Goal: Transaction & Acquisition: Purchase product/service

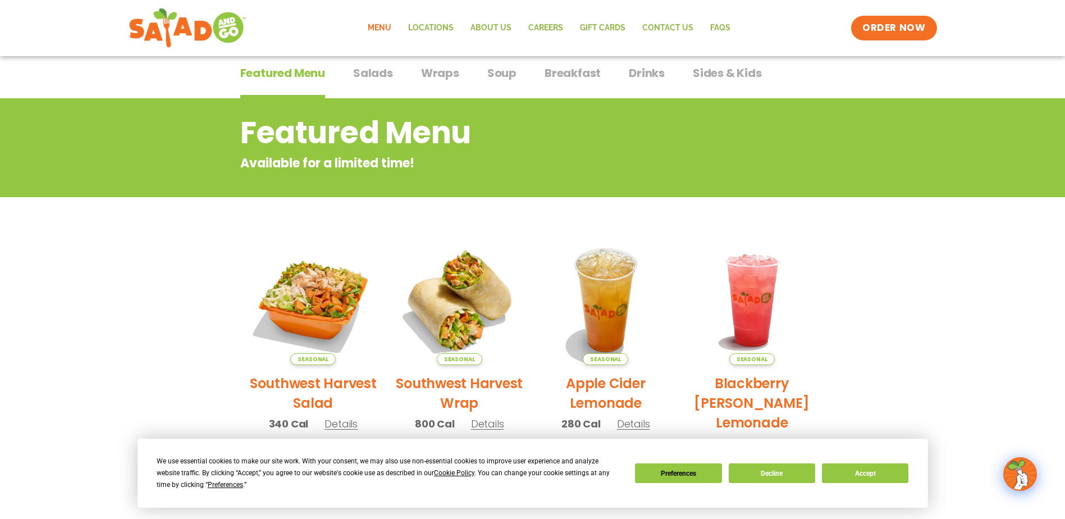
scroll to position [112, 0]
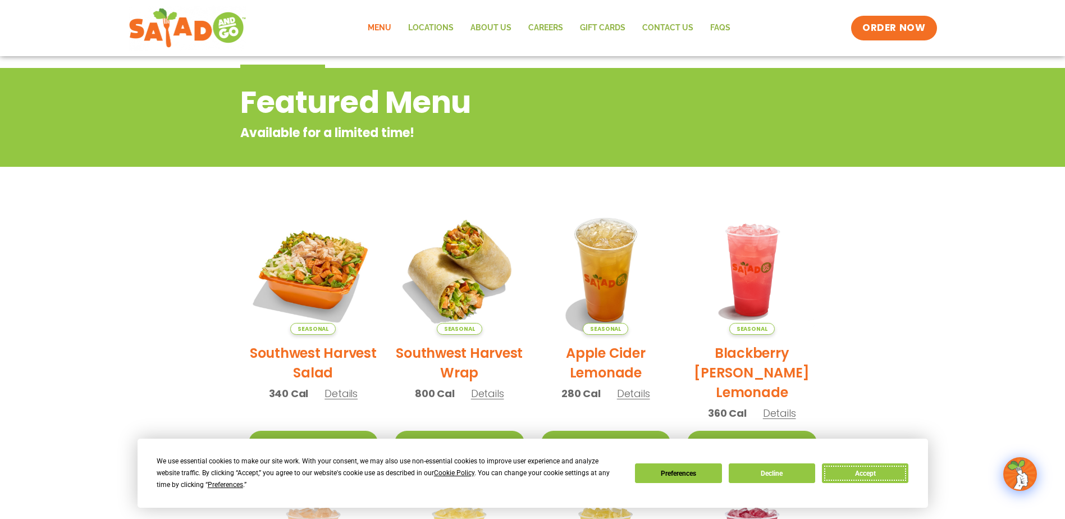
click at [865, 479] on button "Accept" at bounding box center [865, 473] width 86 height 20
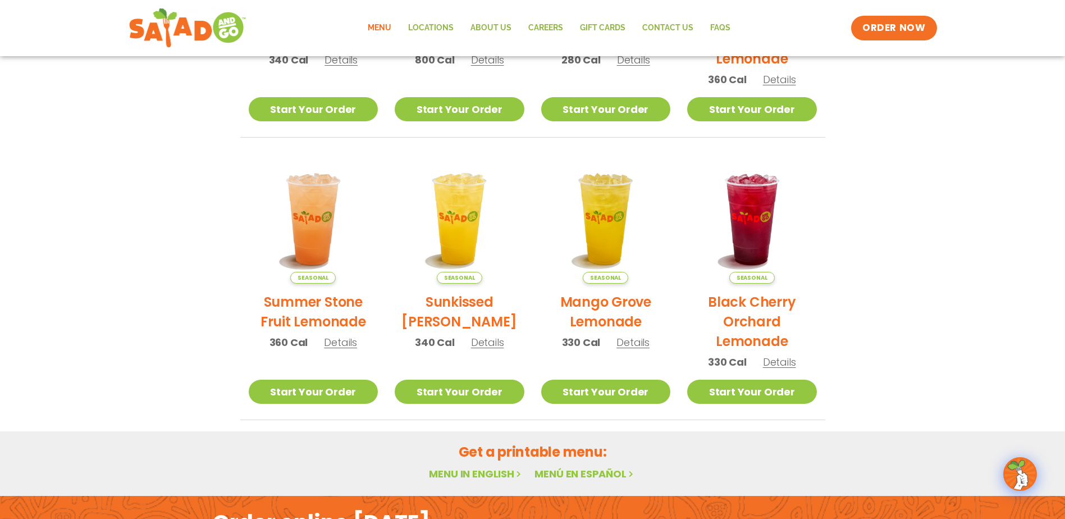
scroll to position [449, 0]
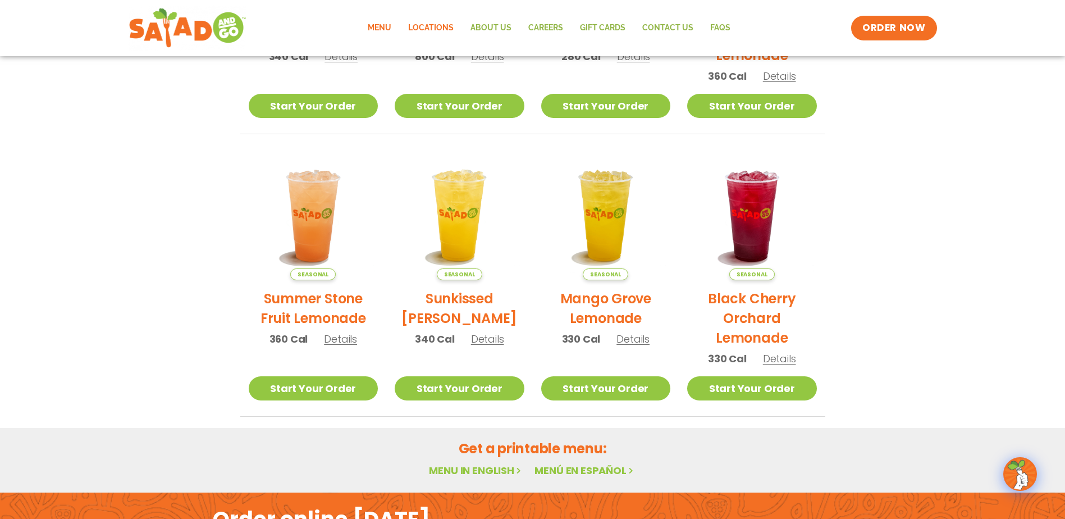
click at [447, 25] on link "Locations" at bounding box center [431, 28] width 62 height 26
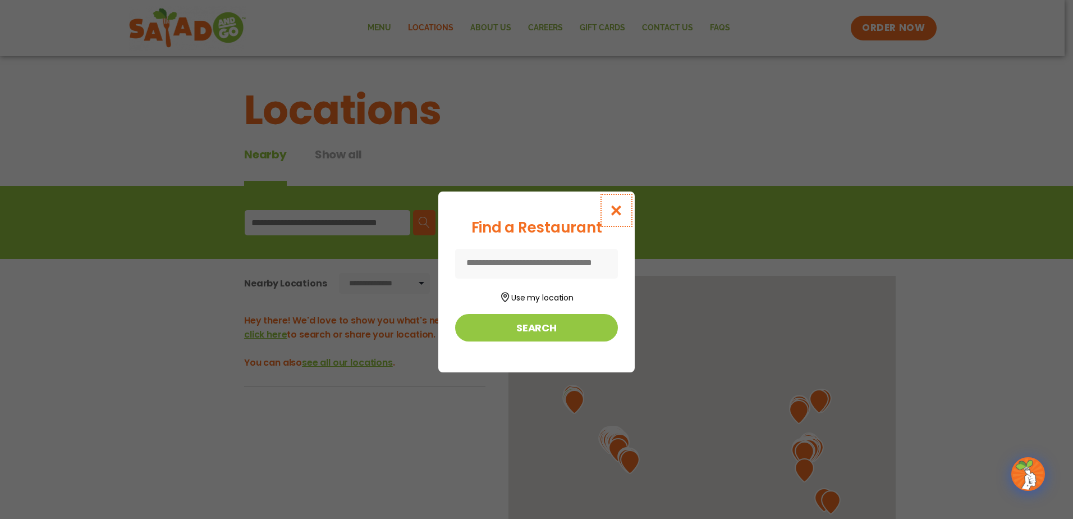
click at [621, 214] on icon "Close modal" at bounding box center [617, 210] width 14 height 12
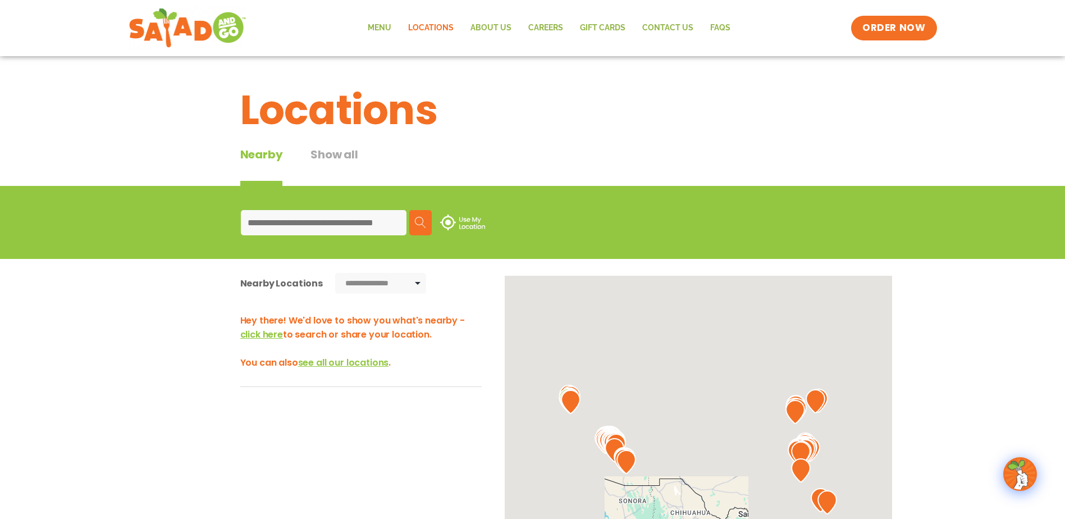
click at [351, 220] on input at bounding box center [324, 222] width 166 height 25
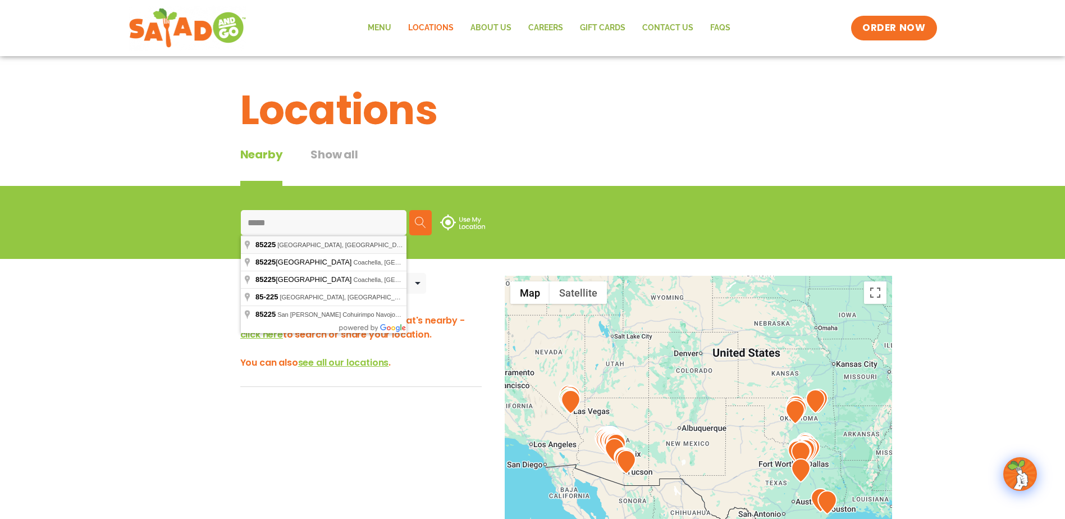
type input "**********"
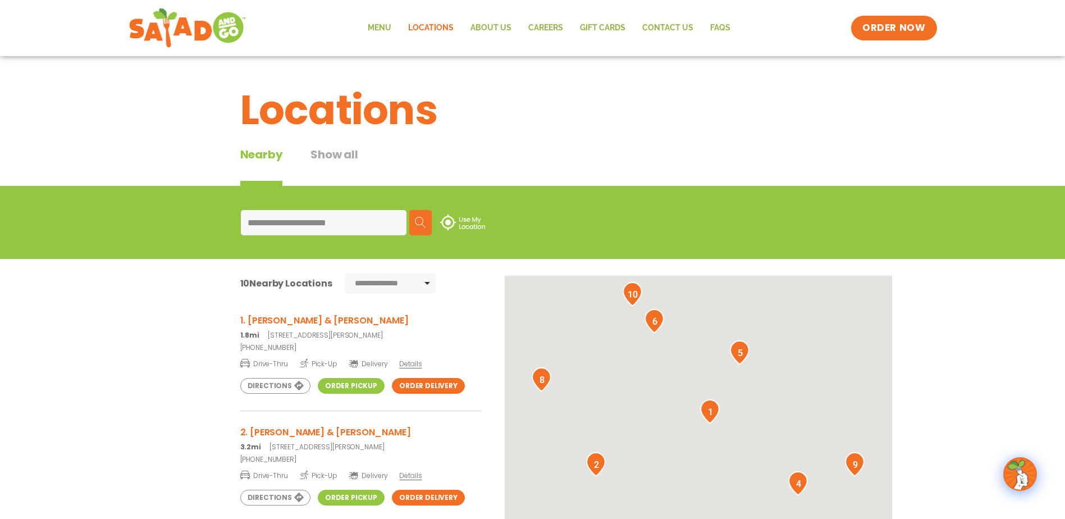
click at [419, 225] on img at bounding box center [420, 222] width 11 height 11
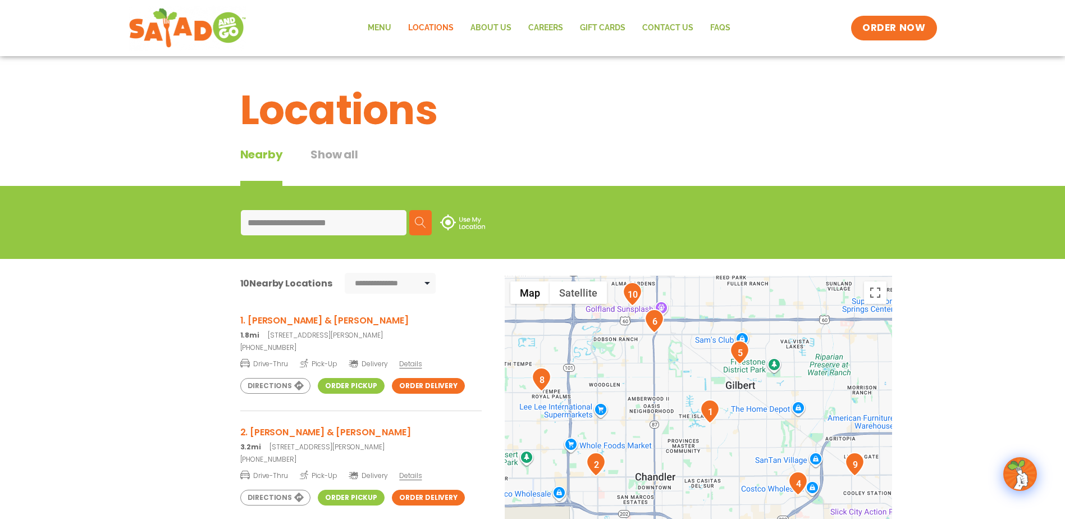
click at [420, 391] on link "Order Delivery" at bounding box center [428, 386] width 73 height 16
click at [387, 31] on link "Menu" at bounding box center [379, 28] width 40 height 26
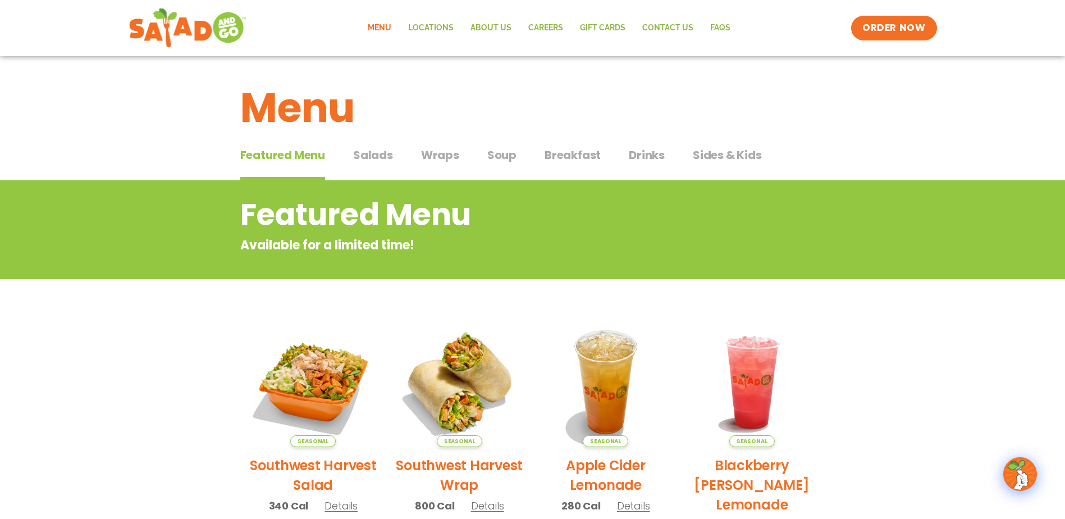
click at [387, 154] on span "Salads" at bounding box center [373, 155] width 40 height 17
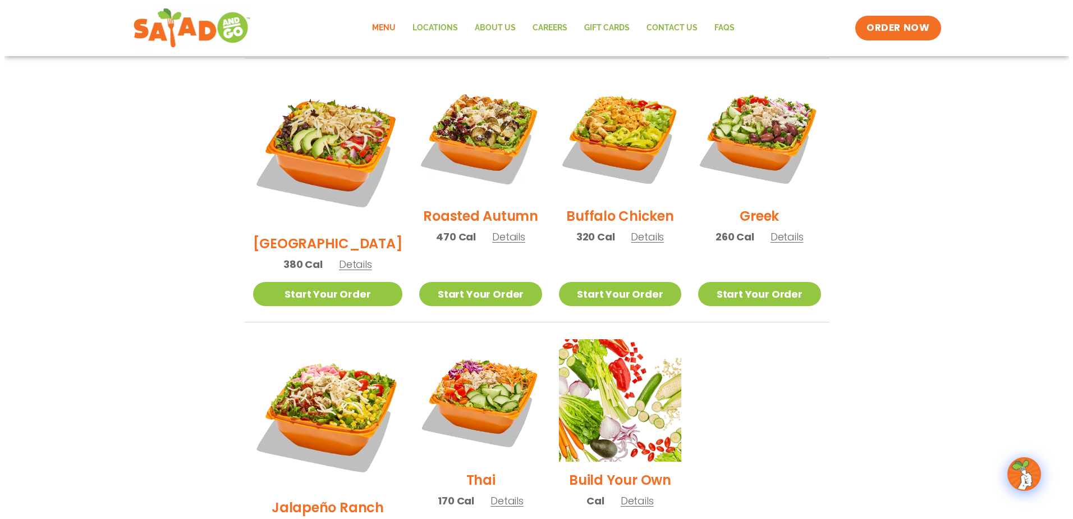
scroll to position [674, 0]
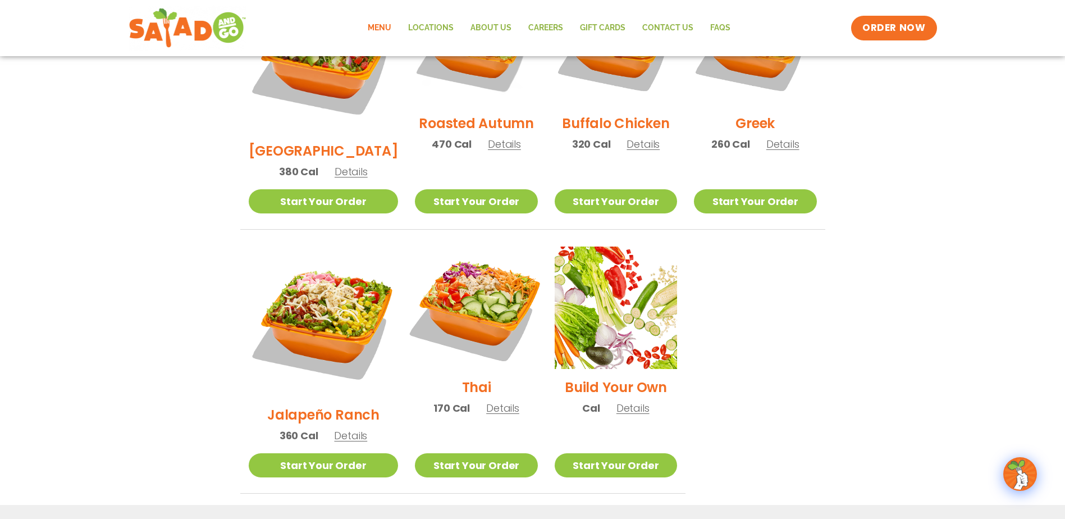
click at [433, 294] on img at bounding box center [476, 308] width 144 height 144
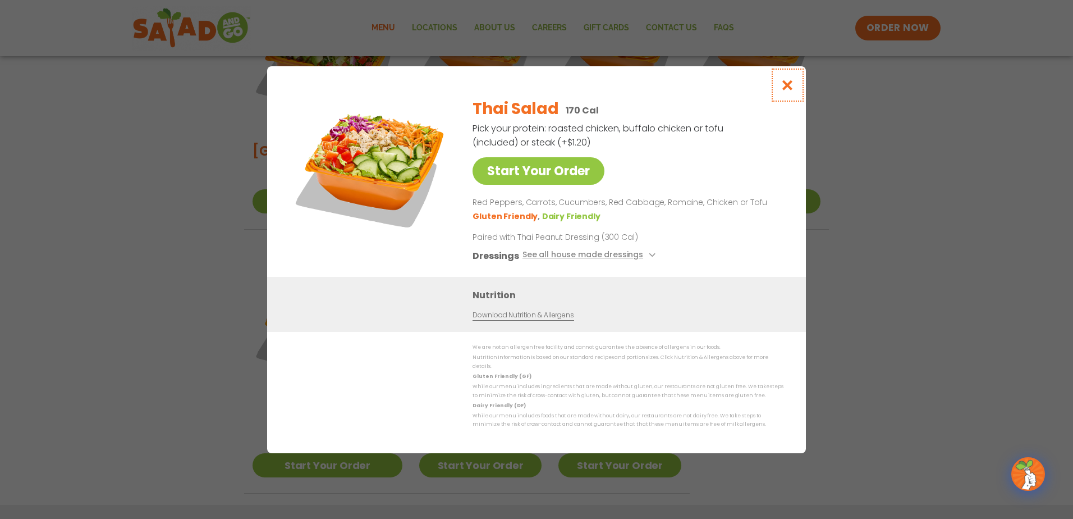
click at [792, 86] on icon "Close modal" at bounding box center [788, 85] width 14 height 12
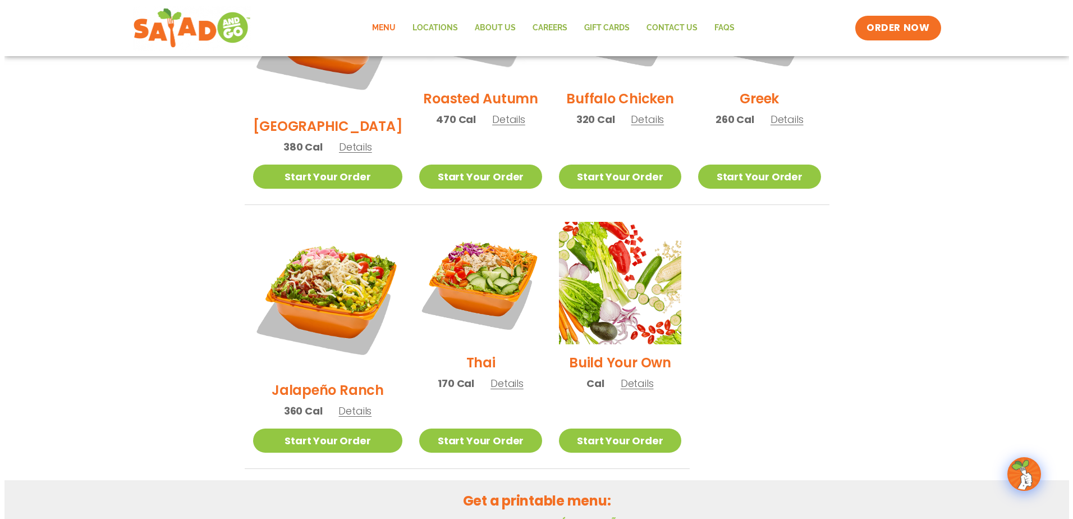
scroll to position [700, 0]
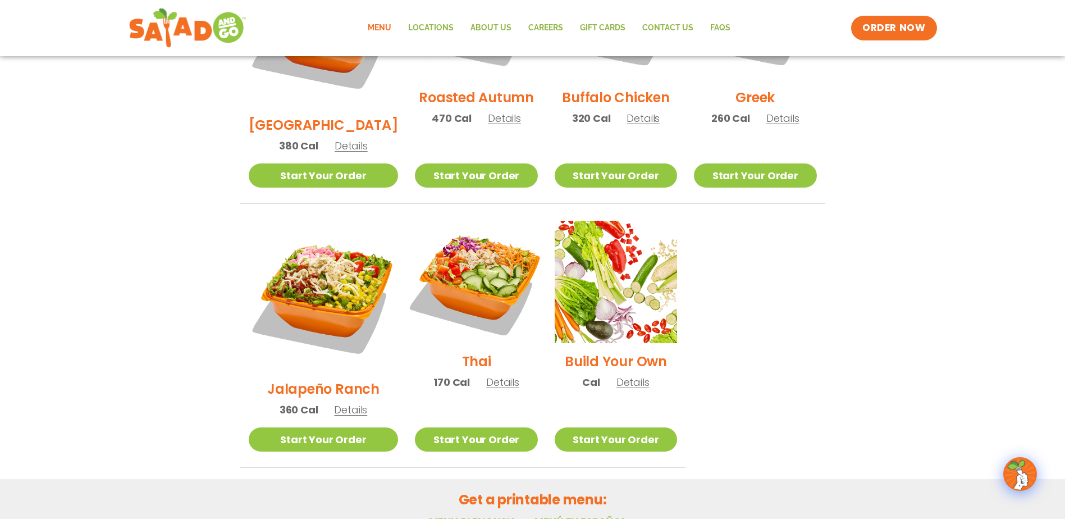
click at [437, 231] on img at bounding box center [476, 282] width 144 height 144
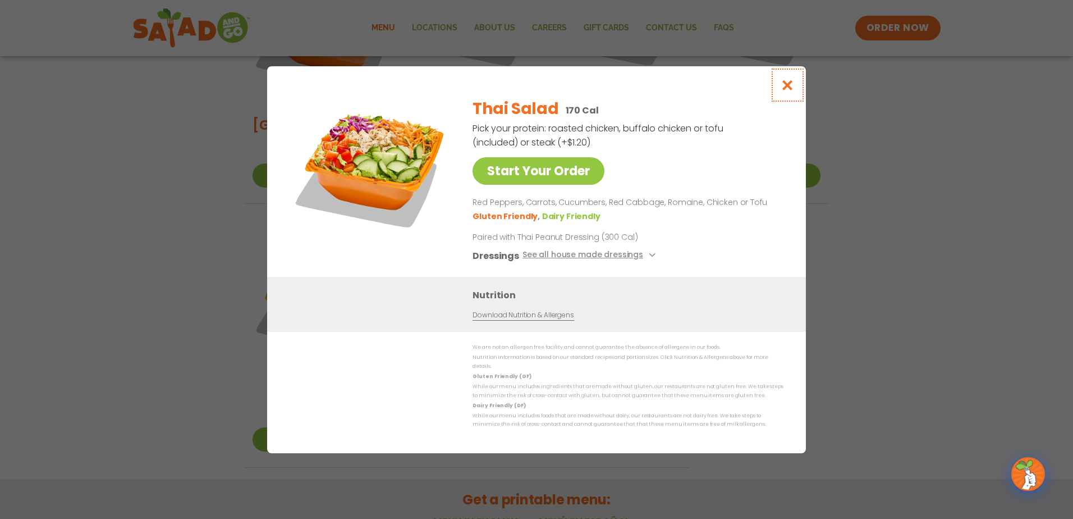
click at [796, 86] on button "Close modal" at bounding box center [788, 85] width 36 height 38
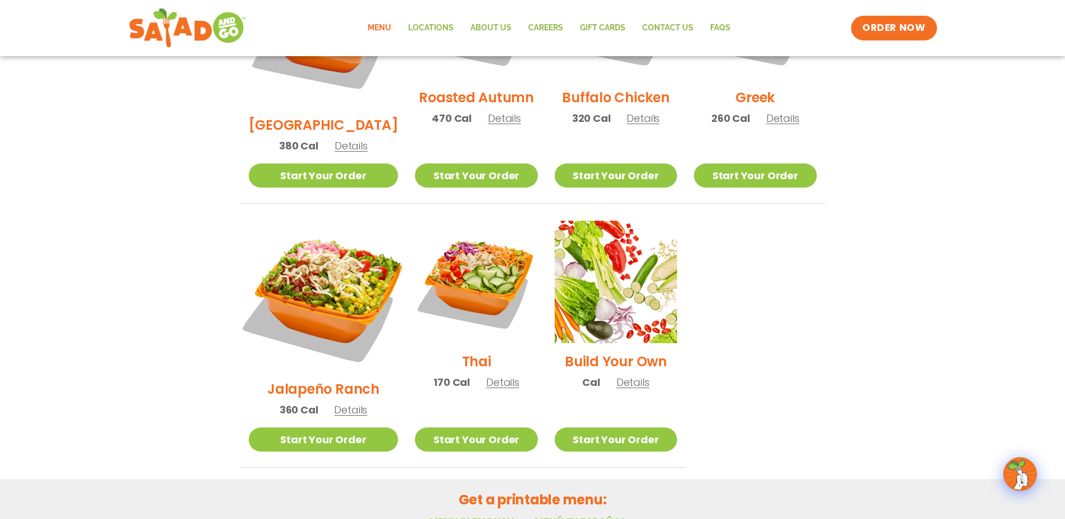
click at [311, 267] on img at bounding box center [323, 296] width 176 height 176
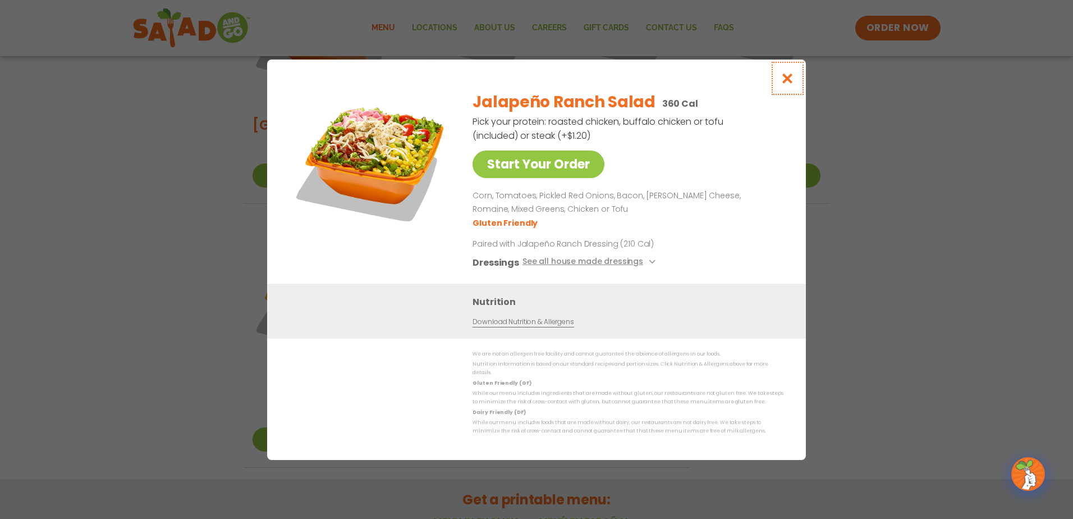
click at [781, 84] on icon "Close modal" at bounding box center [788, 78] width 14 height 12
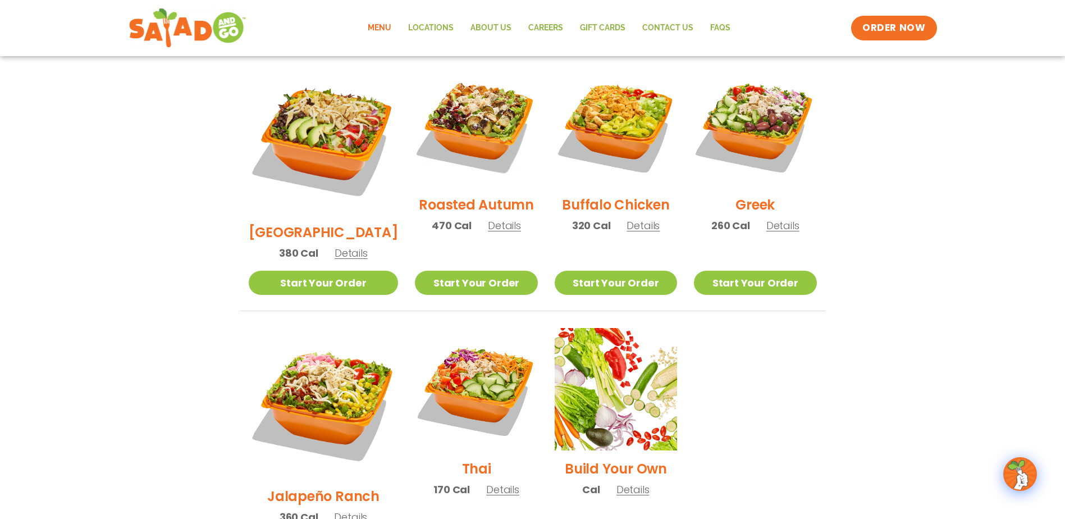
scroll to position [587, 0]
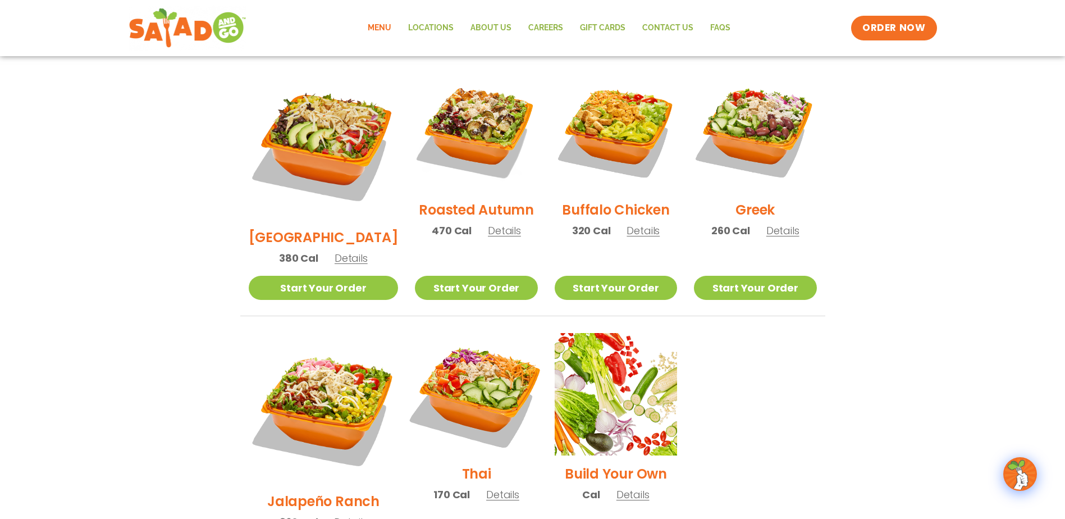
click at [490, 394] on img at bounding box center [476, 394] width 144 height 144
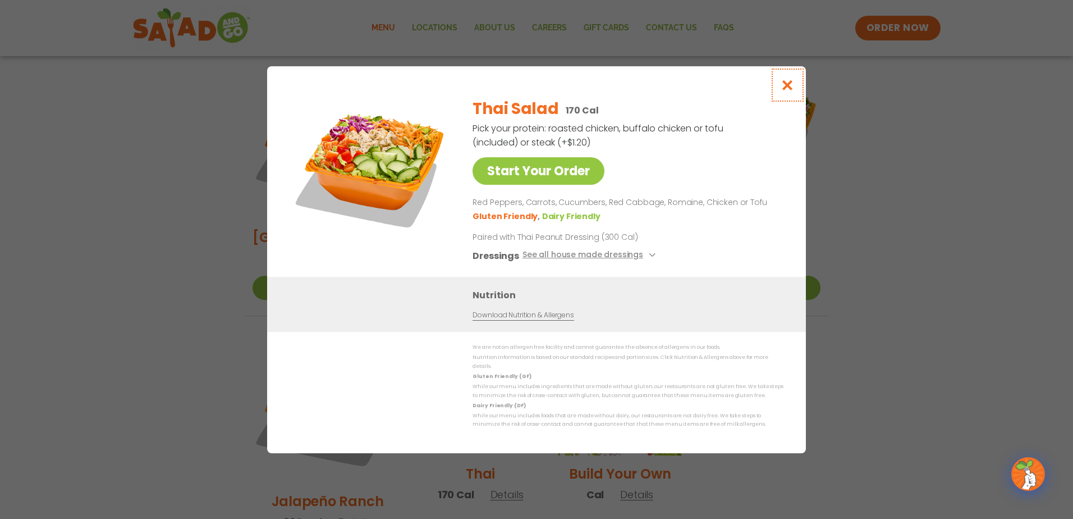
click at [791, 91] on icon "Close modal" at bounding box center [788, 85] width 14 height 12
